Goal: Information Seeking & Learning: Learn about a topic

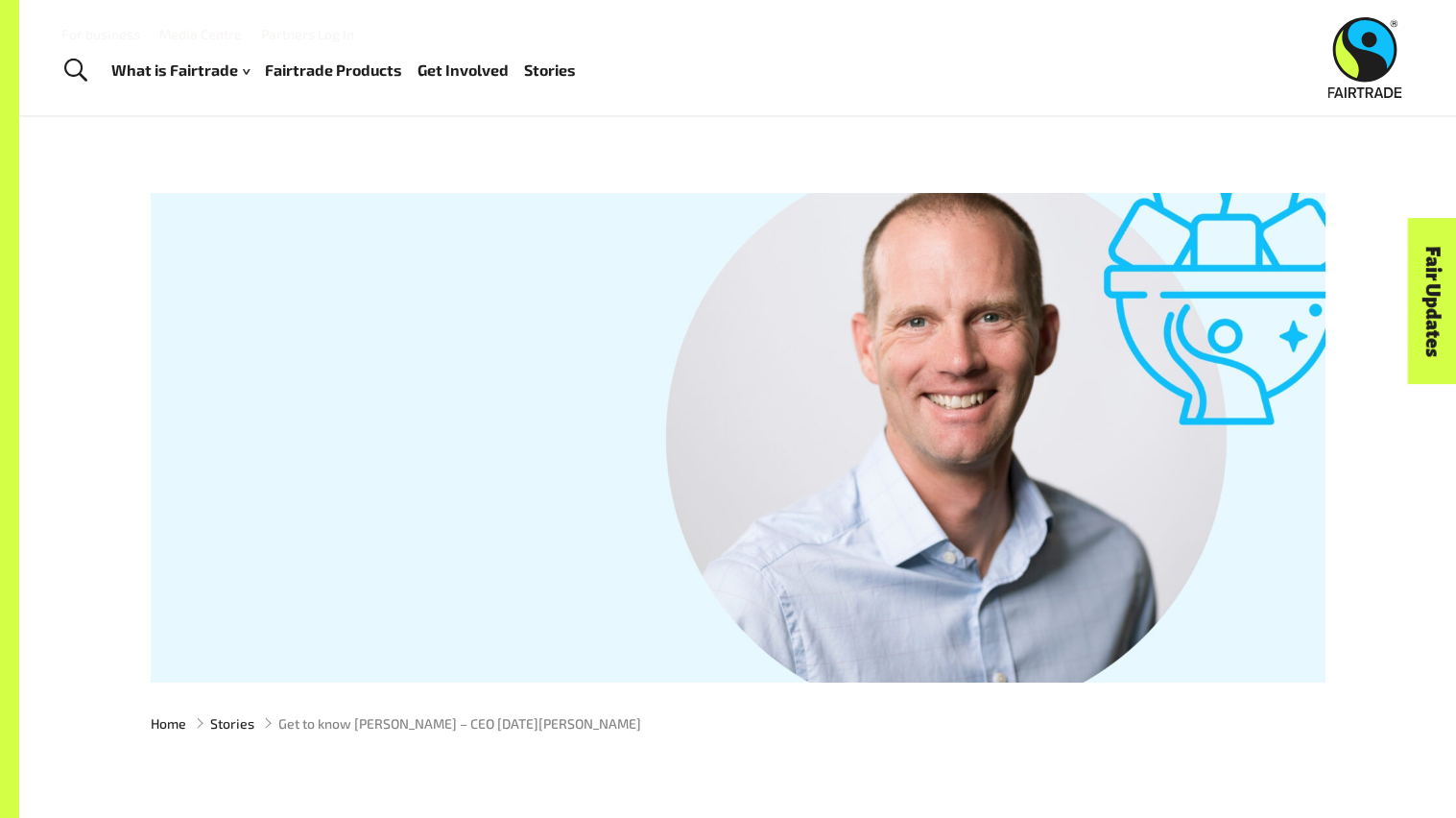
click at [329, 65] on link "Fairtrade Products" at bounding box center [334, 71] width 137 height 27
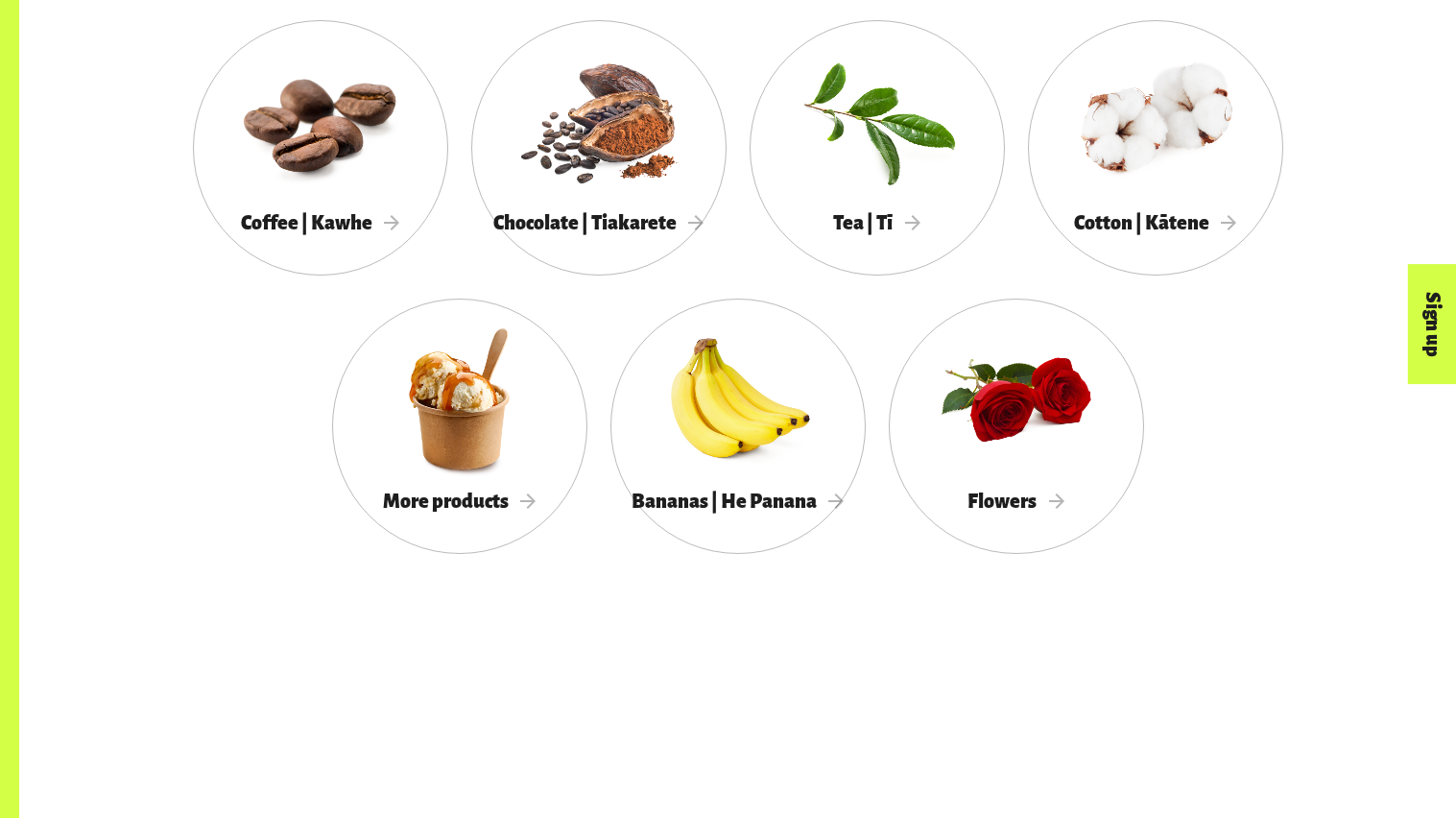
scroll to position [1864, 0]
click at [816, 379] on div at bounding box center [737, 398] width 256 height 167
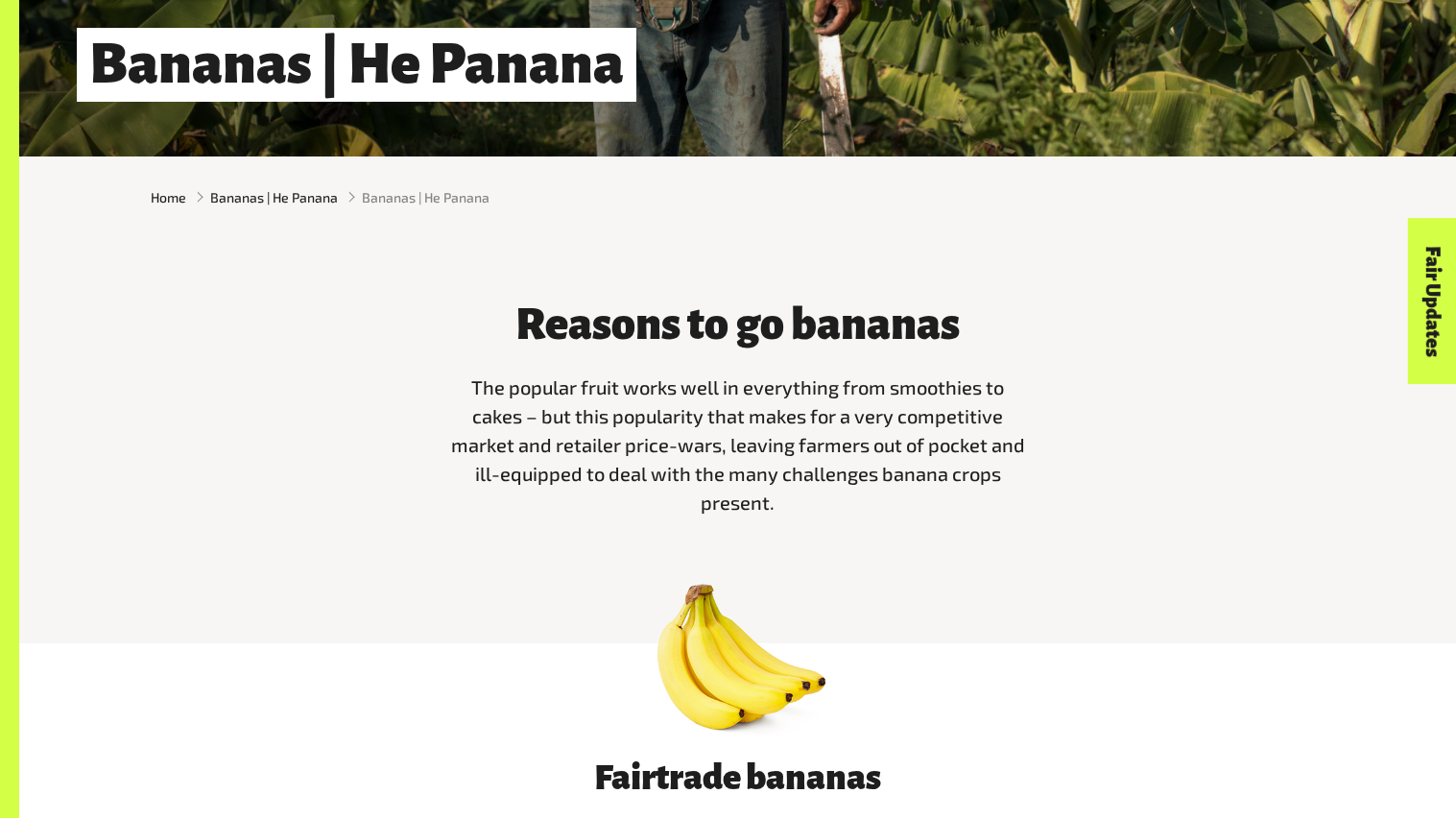
scroll to position [871, 0]
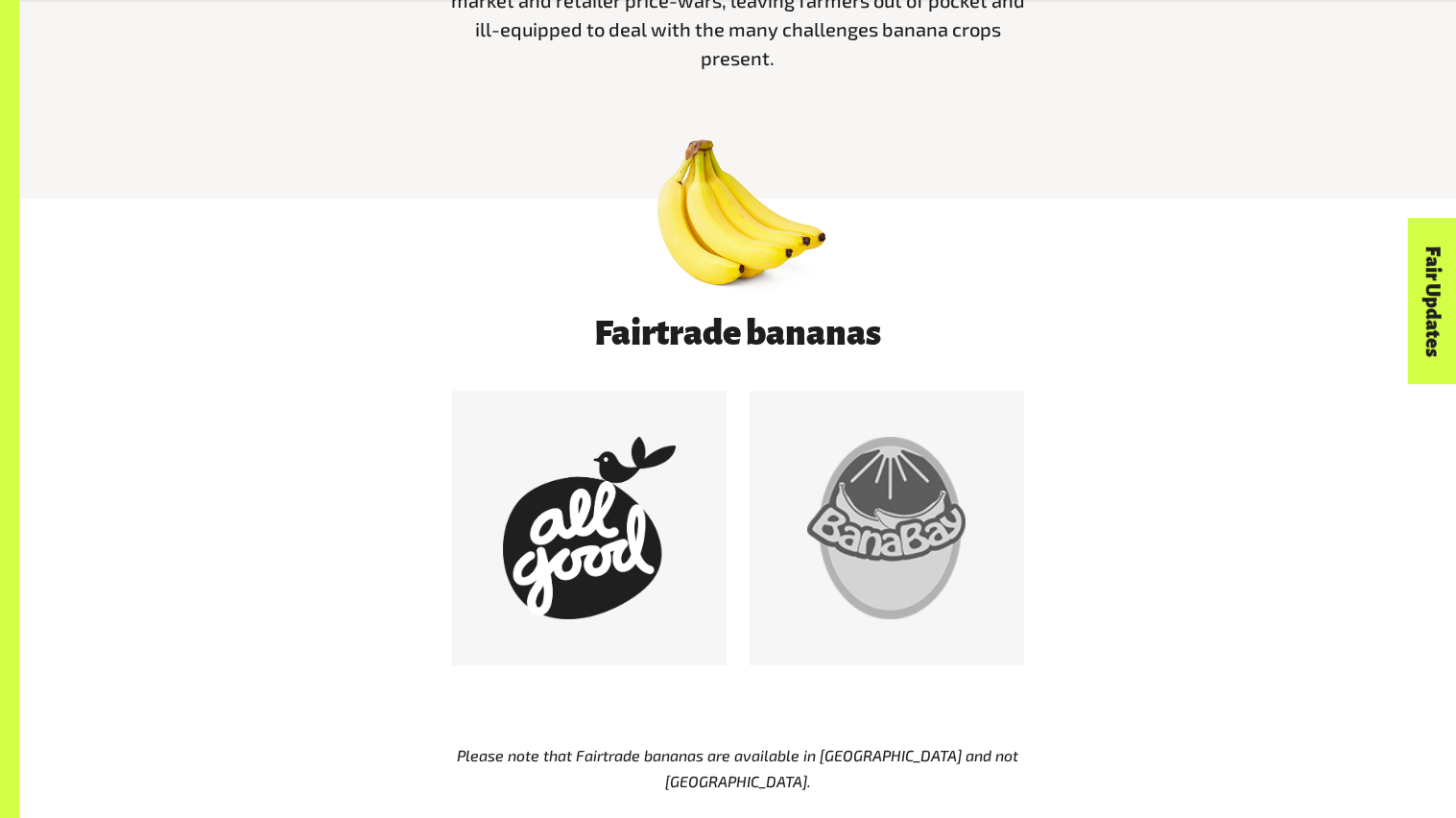
click at [963, 391] on div at bounding box center [886, 528] width 274 height 274
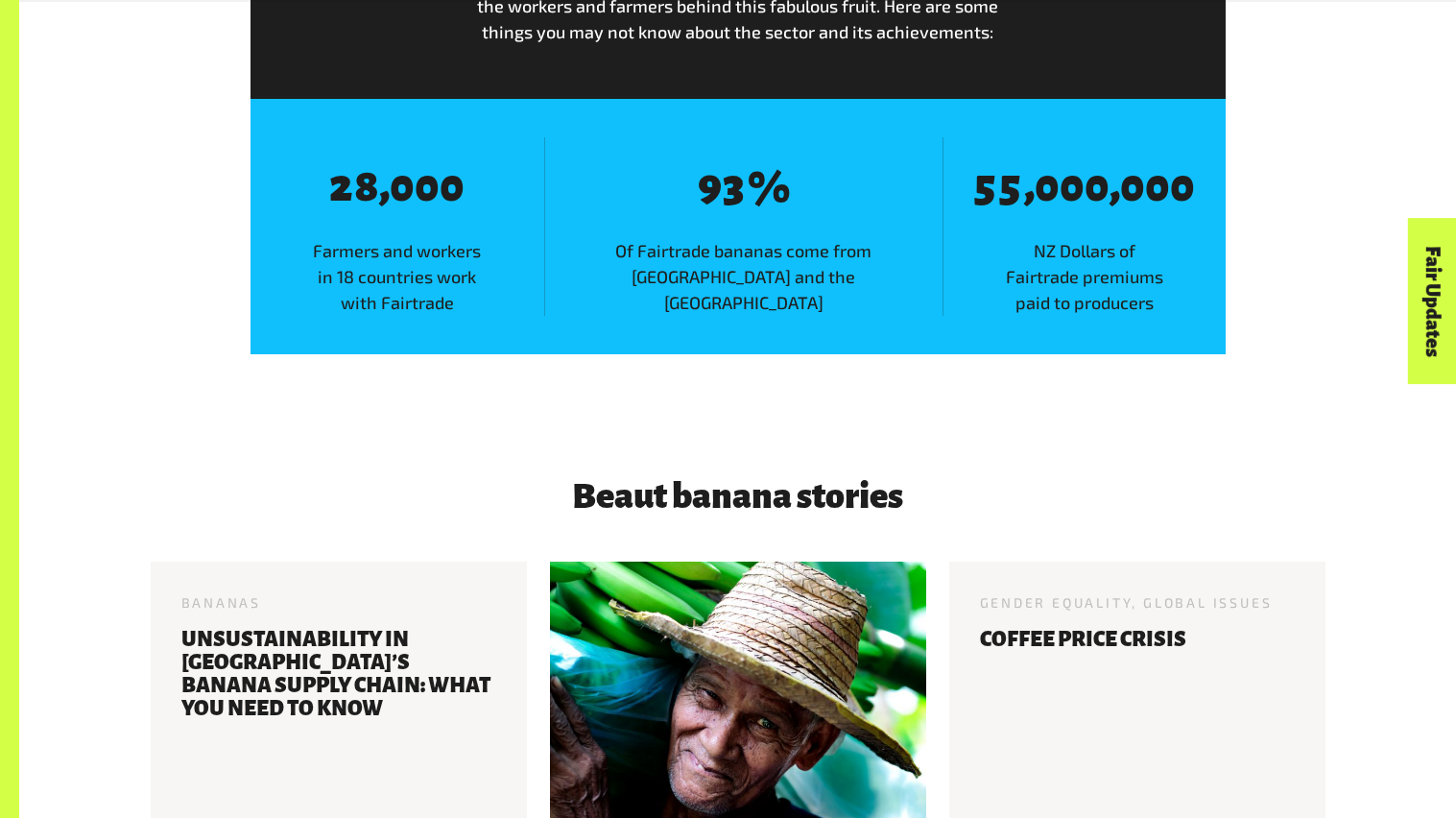
scroll to position [2815, 0]
